Goal: Task Accomplishment & Management: Use online tool/utility

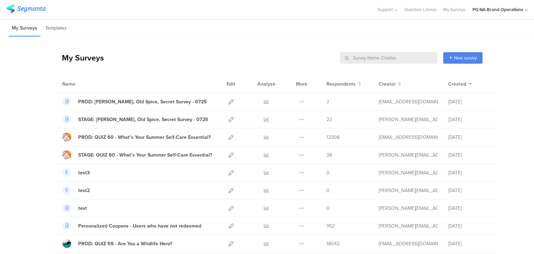
click at [399, 57] on input "text" at bounding box center [388, 57] width 97 height 11
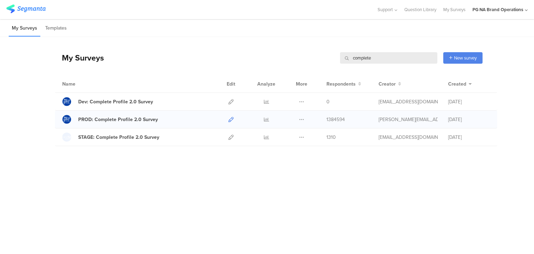
click at [230, 120] on icon at bounding box center [231, 119] width 5 height 5
click at [230, 136] on icon at bounding box center [231, 137] width 5 height 5
click at [357, 58] on input "complete" at bounding box center [388, 57] width 97 height 11
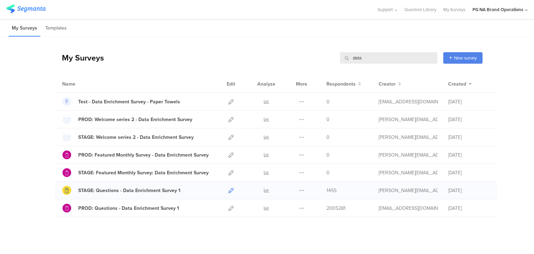
click at [230, 190] on icon at bounding box center [231, 190] width 5 height 5
click at [230, 206] on icon at bounding box center [231, 208] width 5 height 5
click at [356, 65] on div "My Surveys data data New survey Start from scratch Choose from templates" at bounding box center [269, 58] width 428 height 28
click at [360, 60] on input "data" at bounding box center [388, 57] width 97 height 11
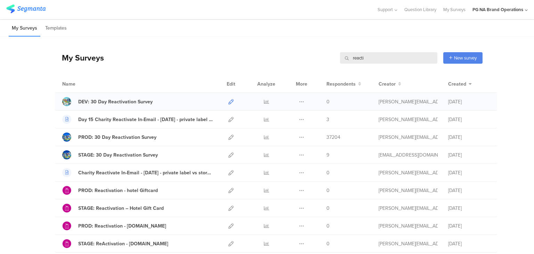
click at [230, 99] on icon at bounding box center [231, 101] width 5 height 5
click at [229, 153] on icon at bounding box center [231, 154] width 5 height 5
click at [229, 138] on icon at bounding box center [231, 137] width 5 height 5
click at [357, 55] on input "reacti" at bounding box center [388, 57] width 97 height 11
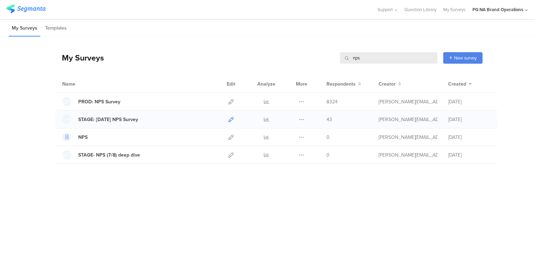
click at [230, 119] on icon at bounding box center [231, 119] width 5 height 5
click at [230, 99] on icon at bounding box center [231, 101] width 5 height 5
click at [231, 117] on icon at bounding box center [231, 119] width 5 height 5
click at [359, 56] on input "nps" at bounding box center [388, 57] width 97 height 11
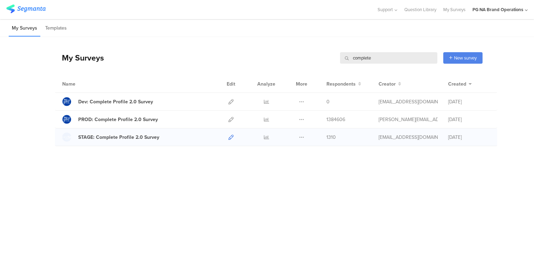
click at [232, 136] on icon at bounding box center [231, 137] width 5 height 5
click at [361, 52] on input "complete" at bounding box center [388, 57] width 97 height 11
type input "data"
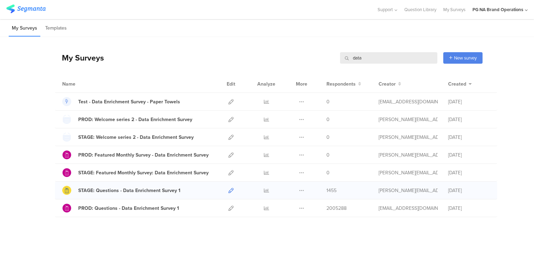
click at [230, 190] on icon at bounding box center [231, 190] width 5 height 5
click at [229, 206] on icon at bounding box center [231, 208] width 5 height 5
click at [353, 59] on input "data" at bounding box center [388, 57] width 97 height 11
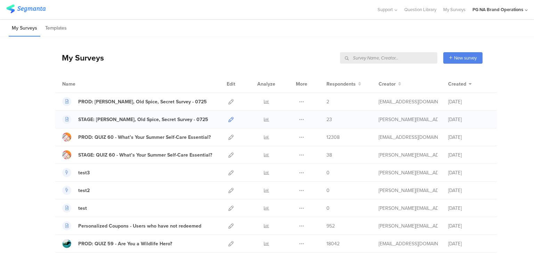
click at [229, 120] on icon at bounding box center [231, 119] width 5 height 5
click at [264, 135] on icon at bounding box center [266, 137] width 5 height 5
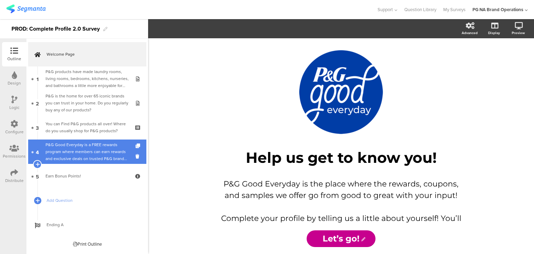
click at [86, 147] on div "P&G Good Everyday is a FREE rewards program where members can earn rewards and …" at bounding box center [87, 151] width 83 height 21
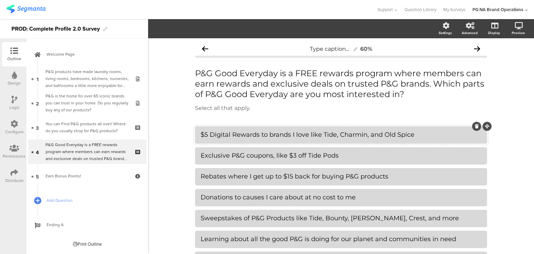
click at [224, 135] on div "$5 Digital Rewards to brands I love like Tide, Charmin, and Old Spice" at bounding box center [341, 135] width 281 height 8
click at [188, 129] on div "Type caption... 60% P&G Good Everyday is a FREE rewards program where members c…" at bounding box center [341, 178] width 306 height 280
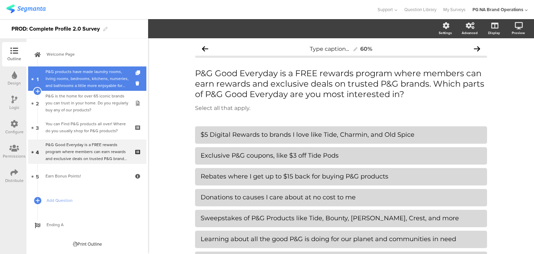
click at [76, 81] on div "P&G products have made laundry rooms, living rooms, bedrooms, kitchens, nurseri…" at bounding box center [87, 78] width 83 height 21
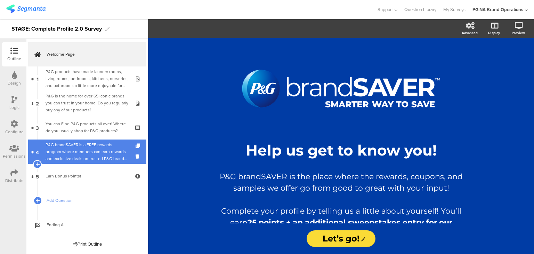
click at [105, 148] on div "P&G brandSAVER is a FREE rewards program where members can earn rewards and exc…" at bounding box center [87, 151] width 83 height 21
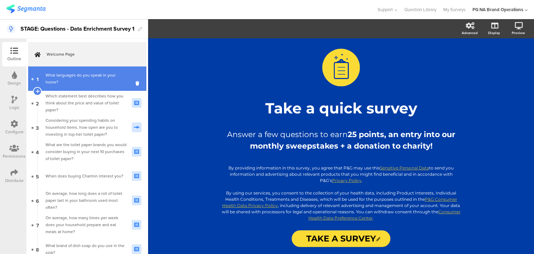
click at [78, 78] on div "What languages do you speak in your home?" at bounding box center [86, 79] width 81 height 14
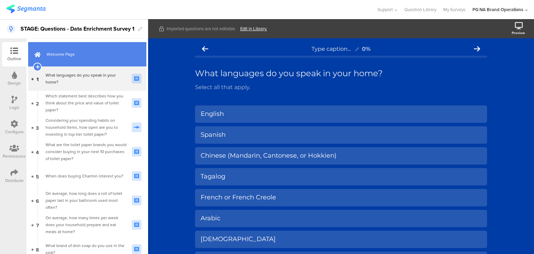
click at [59, 51] on span "Welcome Page" at bounding box center [91, 54] width 89 height 7
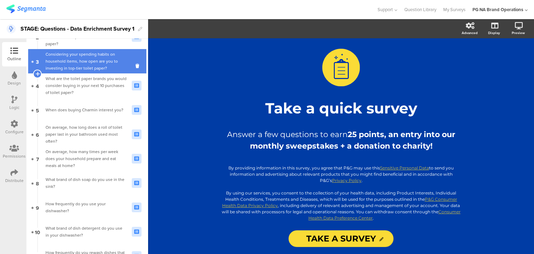
scroll to position [68, 0]
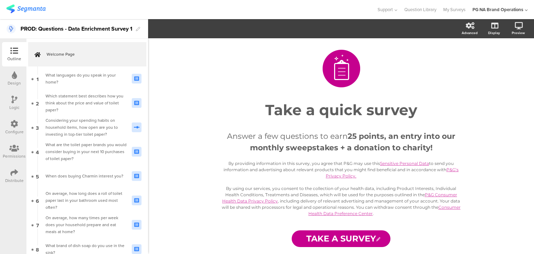
scroll to position [1536, 0]
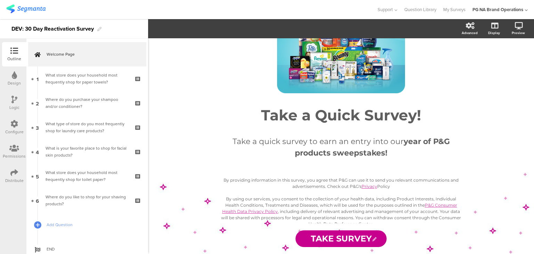
scroll to position [56, 0]
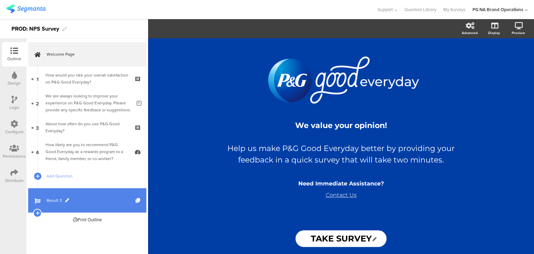
click at [104, 199] on span "Result 3" at bounding box center [91, 200] width 89 height 7
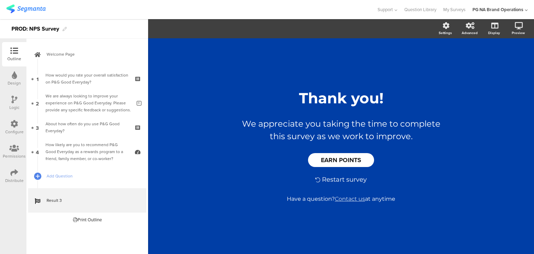
click at [330, 176] on div "Restart survey" at bounding box center [341, 180] width 257 height 8
click at [330, 178] on div "Restart survey" at bounding box center [341, 180] width 257 height 8
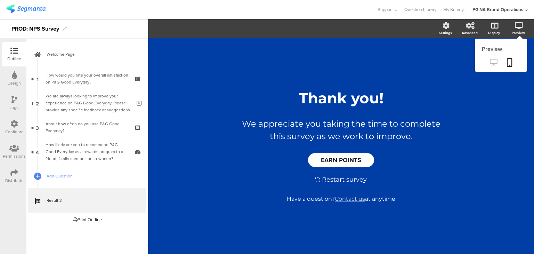
click at [493, 66] on link at bounding box center [493, 62] width 17 height 11
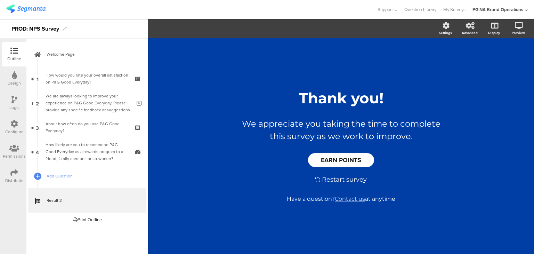
click at [13, 125] on icon at bounding box center [14, 124] width 8 height 8
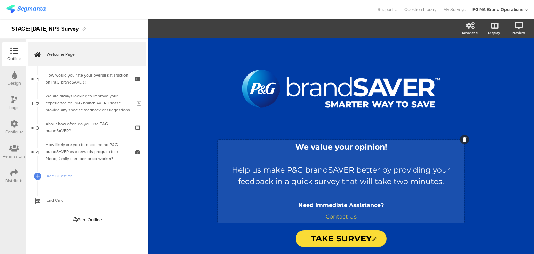
scroll to position [14, 0]
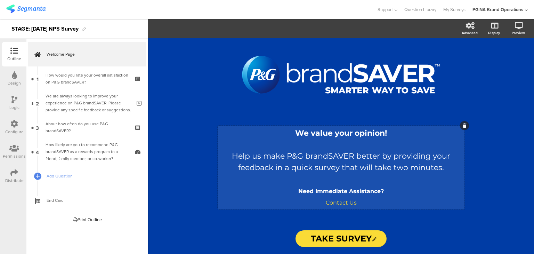
click at [341, 200] on u "Contact Us" at bounding box center [341, 202] width 31 height 7
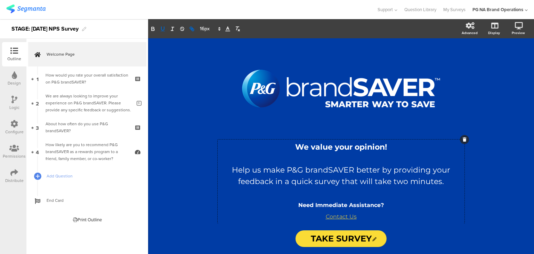
drag, startPoint x: 193, startPoint y: 28, endPoint x: 170, endPoint y: 70, distance: 48.1
click at [170, 70] on div "/ We value your opinion! Help us make P&G brandSAVER better by providing your f…" at bounding box center [341, 146] width 386 height 216
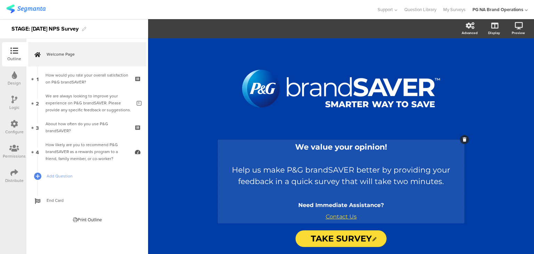
click at [342, 215] on u "Contact Us" at bounding box center [341, 216] width 31 height 7
drag, startPoint x: 352, startPoint y: 215, endPoint x: 325, endPoint y: 214, distance: 27.8
click at [326, 214] on u "Contact Us" at bounding box center [341, 216] width 31 height 7
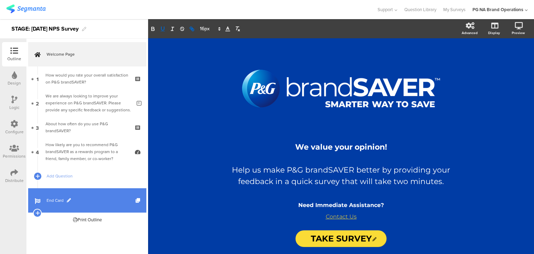
click at [99, 199] on span "End Card" at bounding box center [91, 200] width 89 height 7
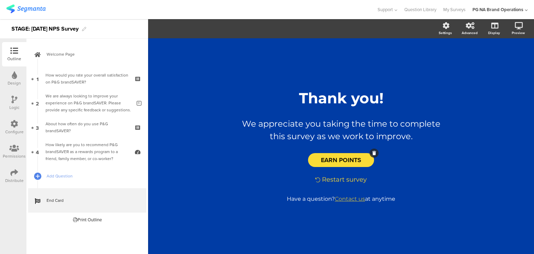
click at [340, 157] on span "EARN POINTS" at bounding box center [341, 159] width 40 height 9
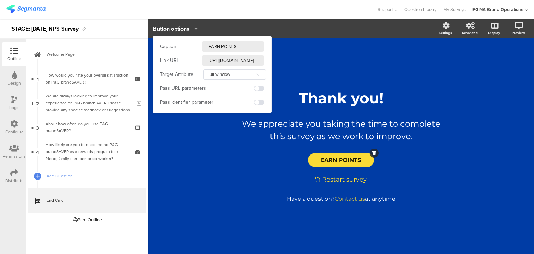
scroll to position [0, 35]
click at [334, 177] on div "Restart survey" at bounding box center [341, 180] width 257 height 8
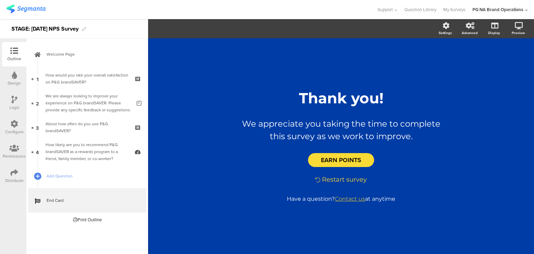
click at [332, 180] on div "Restart survey" at bounding box center [341, 180] width 257 height 8
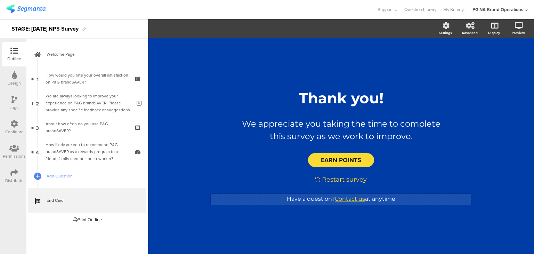
click at [349, 200] on div "Have a question? Contact us at anytime Have a question? Contact us at anytime" at bounding box center [341, 199] width 261 height 11
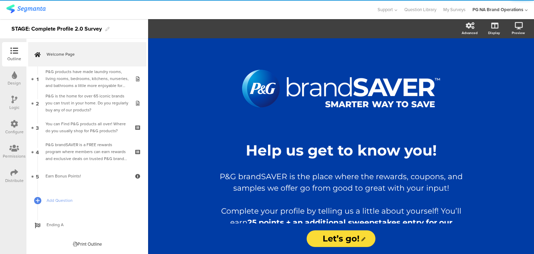
scroll to position [88, 0]
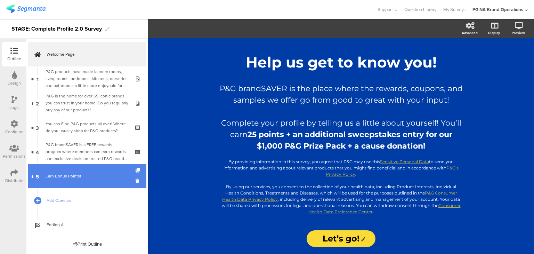
click at [79, 171] on link "5 Earn Bonus Points!" at bounding box center [87, 176] width 118 height 24
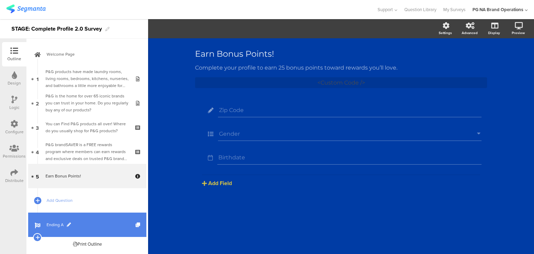
click at [103, 216] on link "Ending A" at bounding box center [87, 225] width 118 height 24
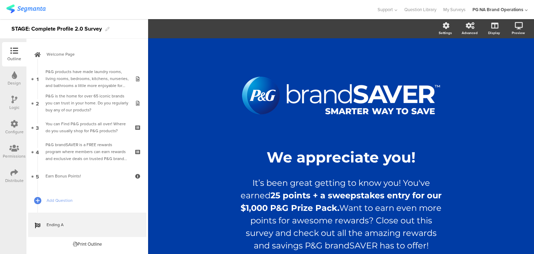
scroll to position [15, 0]
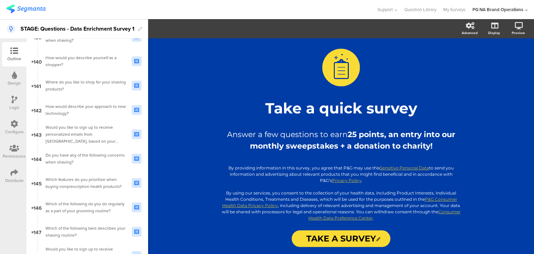
scroll to position [3554, 0]
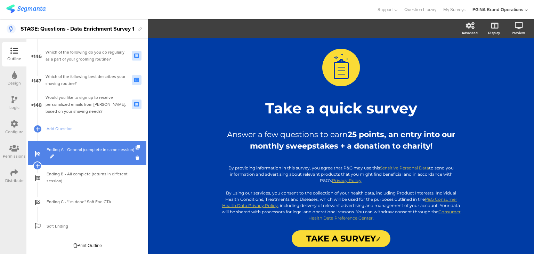
click at [87, 156] on span "Ending A - General (complete in same session)" at bounding box center [91, 153] width 89 height 14
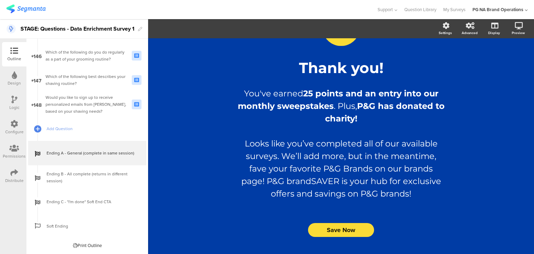
scroll to position [47, 0]
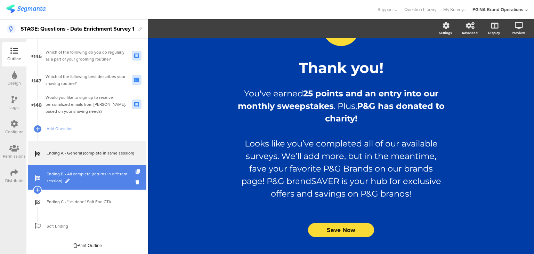
click at [85, 171] on span "Ending B - All complete (returns in different session)" at bounding box center [91, 177] width 89 height 14
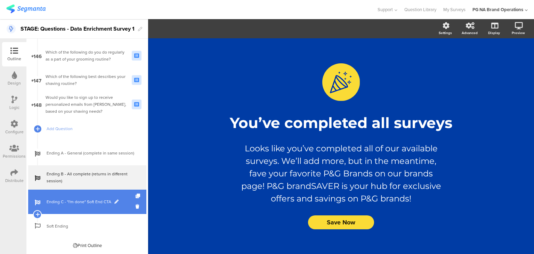
click at [95, 200] on span "Ending C - "I'm done" Soft End CTA" at bounding box center [91, 201] width 89 height 7
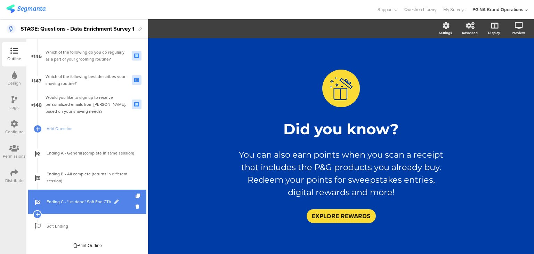
click at [95, 200] on span "Ending C - "I'm done" Soft End CTA" at bounding box center [91, 201] width 89 height 7
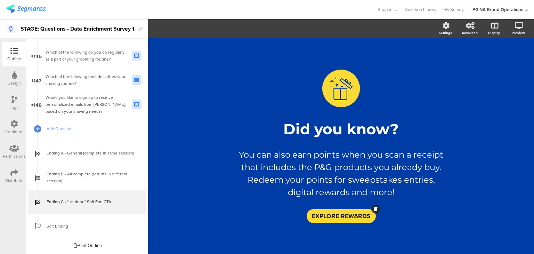
click at [340, 215] on span "EXPLORE REWARDS" at bounding box center [341, 216] width 59 height 9
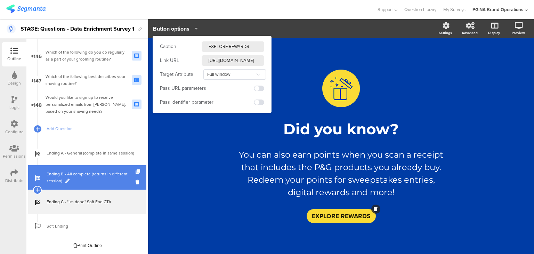
click at [87, 180] on span "Ending B - All complete (returns in different session)" at bounding box center [91, 177] width 89 height 14
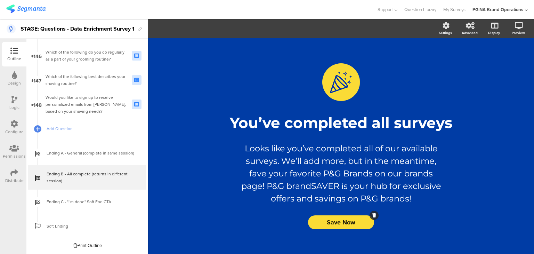
click at [340, 224] on span "Save Now" at bounding box center [341, 222] width 29 height 9
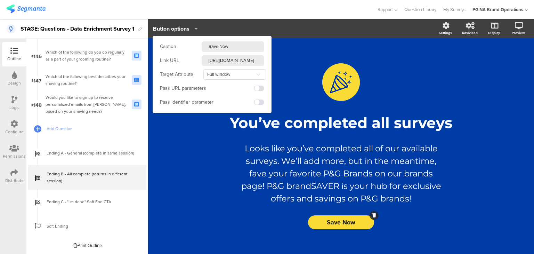
scroll to position [0, 55]
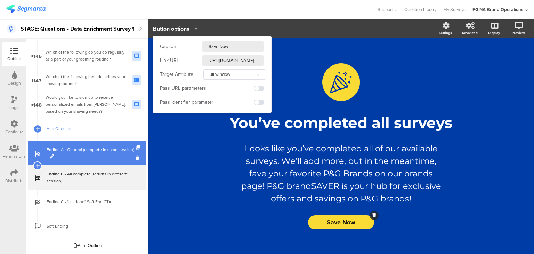
click at [93, 147] on span "Ending A - General (complete in same session)" at bounding box center [91, 153] width 89 height 14
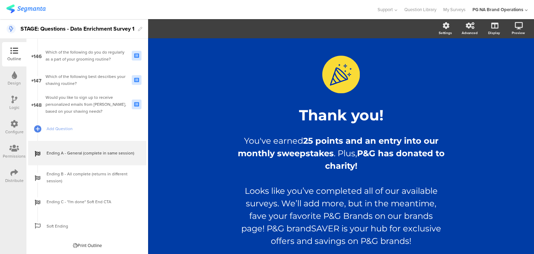
scroll to position [47, 0]
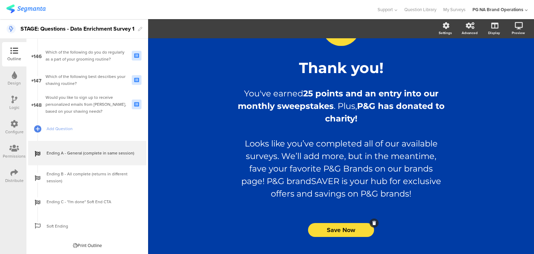
click at [331, 228] on span "Save Now" at bounding box center [341, 229] width 29 height 9
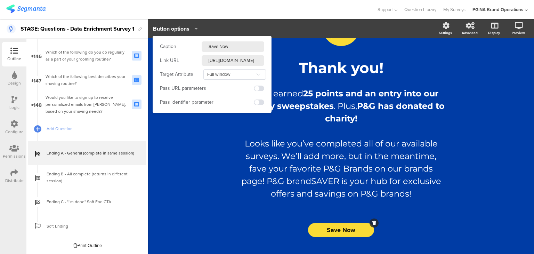
scroll to position [0, 55]
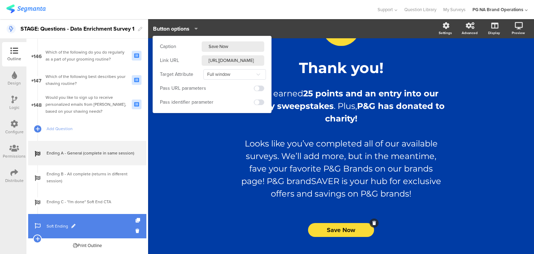
click at [99, 221] on link "Soft Ending" at bounding box center [87, 226] width 118 height 24
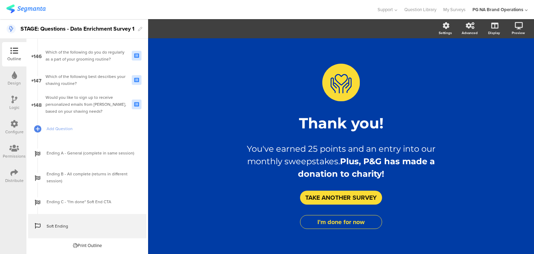
click at [332, 198] on input "TAKE ANOTHER SURVEY" at bounding box center [341, 198] width 82 height 14
click at [331, 224] on input "I'm done for now" at bounding box center [341, 222] width 82 height 14
click at [326, 222] on input "I'm done for now" at bounding box center [341, 222] width 82 height 14
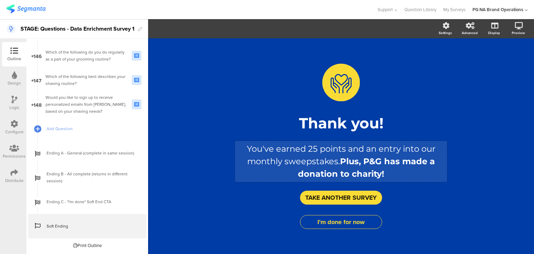
click at [336, 167] on p "You've earned 25 points and an entry into our monthly sweepstakes. Plus, P&G ha…" at bounding box center [341, 162] width 209 height 38
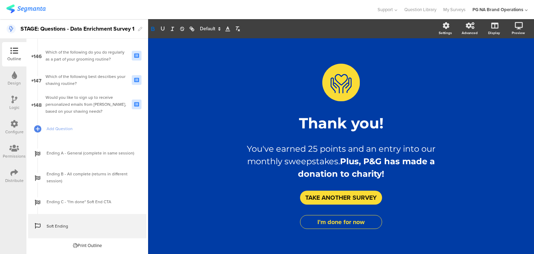
click at [195, 191] on div "/ Thank you! Thank you! You've earned 25 points and an entry into our monthly s…" at bounding box center [341, 146] width 386 height 216
click at [16, 122] on icon at bounding box center [14, 124] width 8 height 8
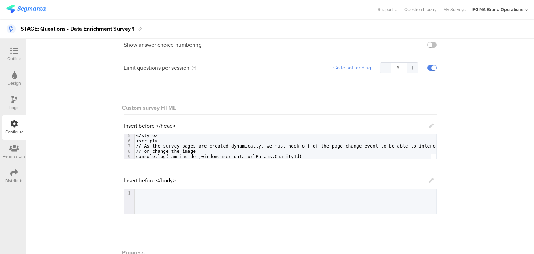
click at [429, 127] on icon at bounding box center [431, 125] width 5 height 5
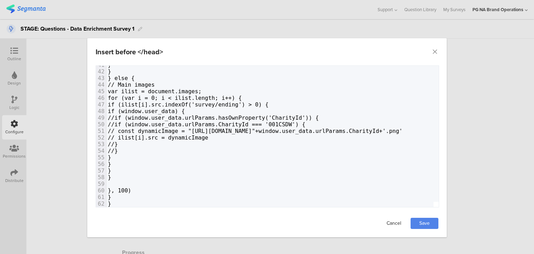
click at [390, 223] on link "Cancel" at bounding box center [394, 223] width 28 height 11
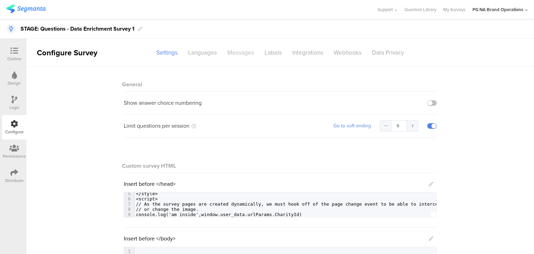
click at [236, 55] on div "Messages" at bounding box center [240, 53] width 37 height 12
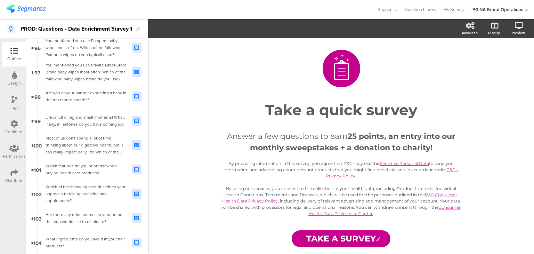
scroll to position [2604, 0]
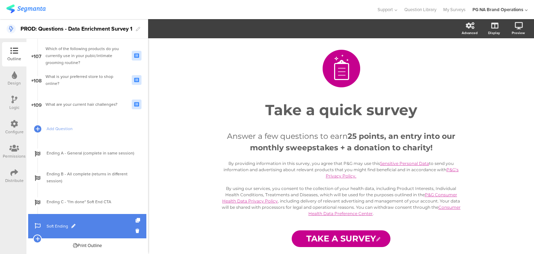
click at [79, 223] on span "Soft Ending" at bounding box center [91, 226] width 89 height 7
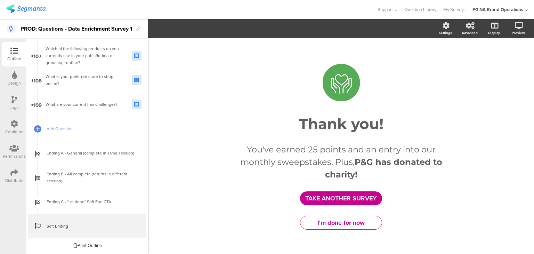
click at [326, 198] on input "TAKE ANOTHER SURVEY" at bounding box center [341, 198] width 82 height 14
click at [328, 223] on input "I'm done for now" at bounding box center [341, 223] width 82 height 14
click at [17, 129] on div "Configure" at bounding box center [14, 132] width 18 height 6
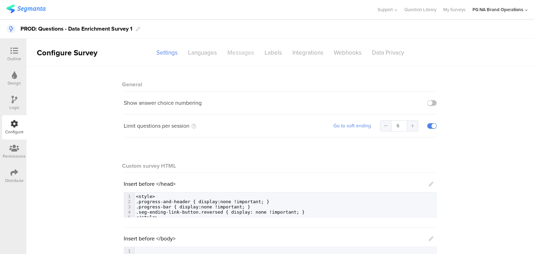
click at [244, 53] on div "Messages" at bounding box center [240, 53] width 37 height 12
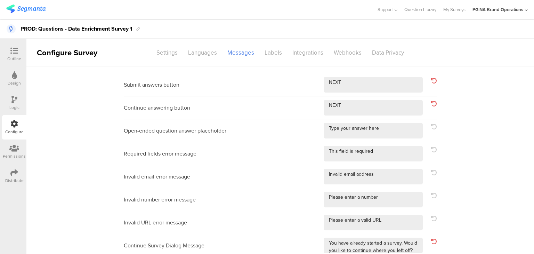
click at [15, 146] on icon at bounding box center [14, 148] width 10 height 8
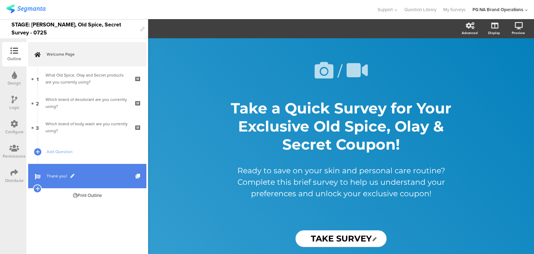
click at [109, 170] on link "Thank you!" at bounding box center [87, 176] width 118 height 24
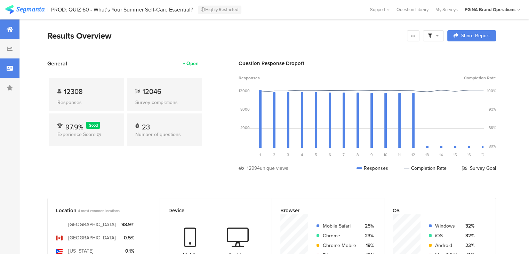
click at [13, 67] on icon at bounding box center [10, 68] width 6 height 6
